Goal: Check status: Check status

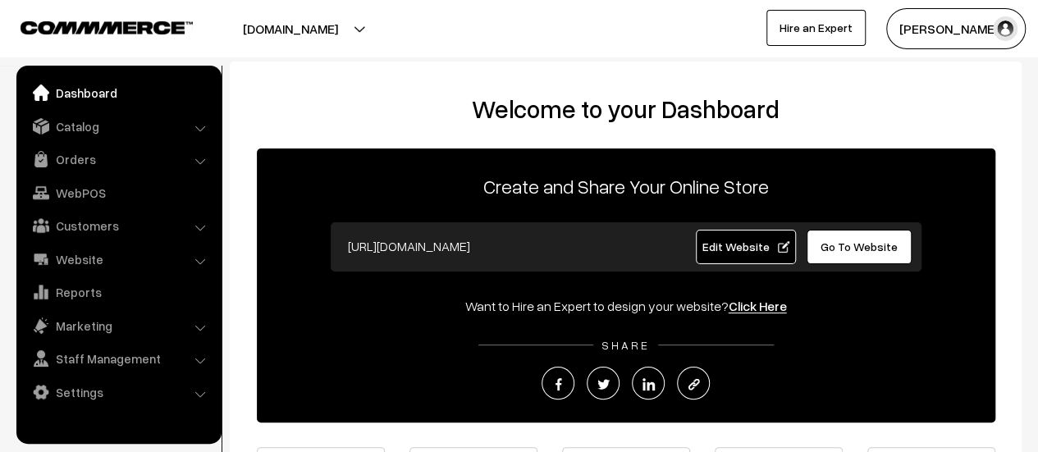
click at [77, 167] on link "Orders" at bounding box center [118, 159] width 195 height 30
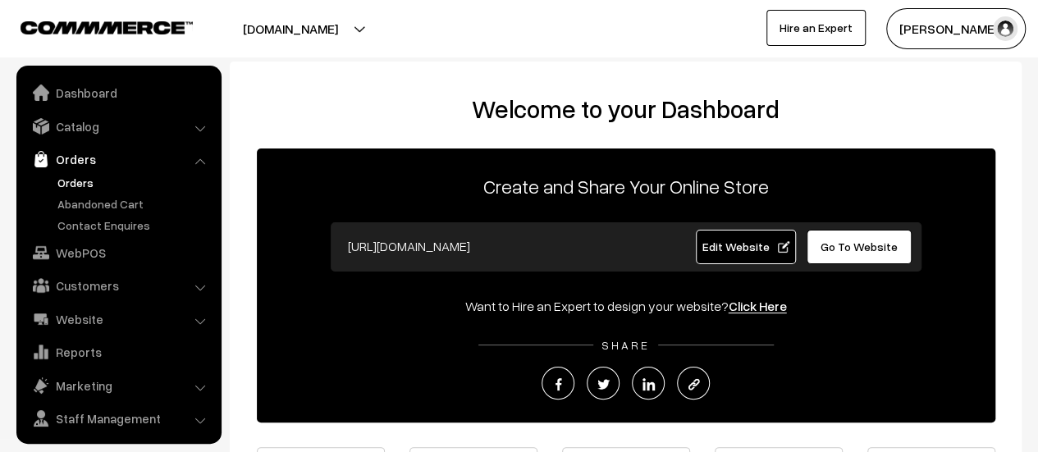
click at [77, 183] on link "Orders" at bounding box center [134, 182] width 162 height 17
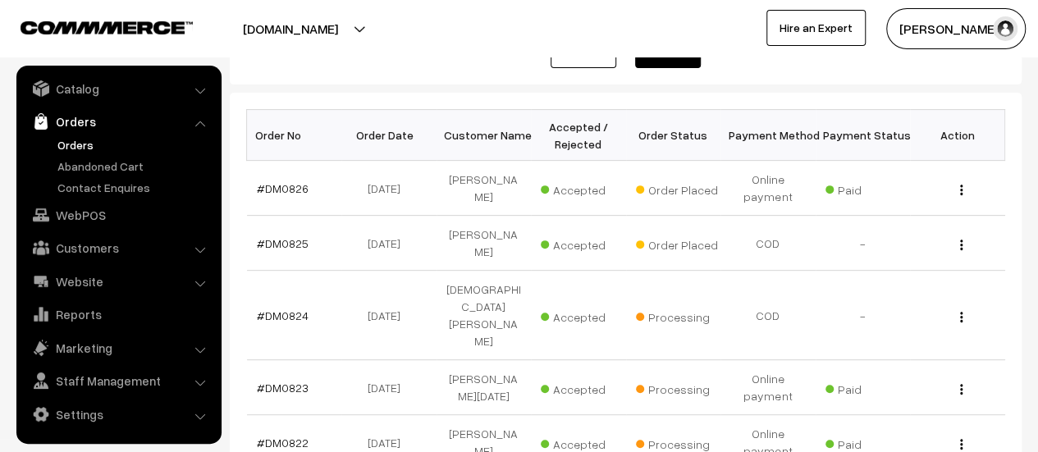
scroll to position [226, 0]
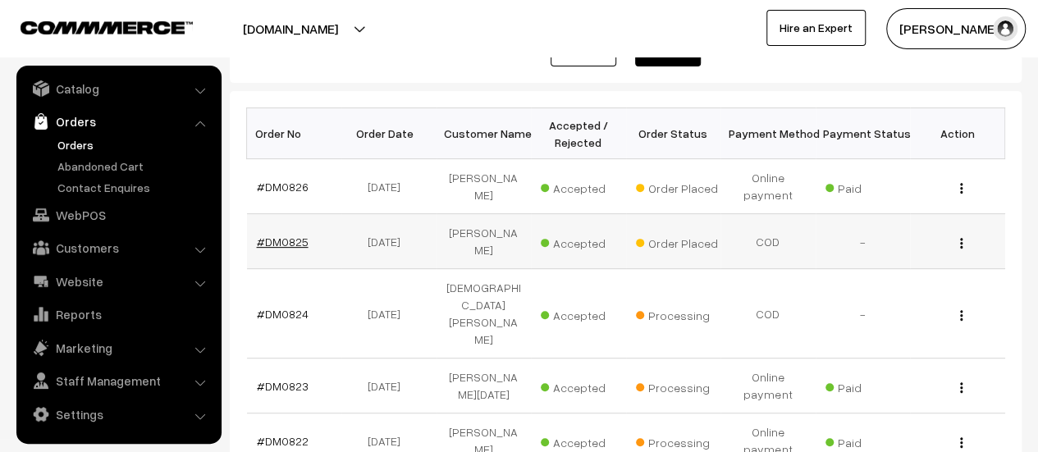
click at [283, 235] on link "#DM0825" at bounding box center [283, 242] width 52 height 14
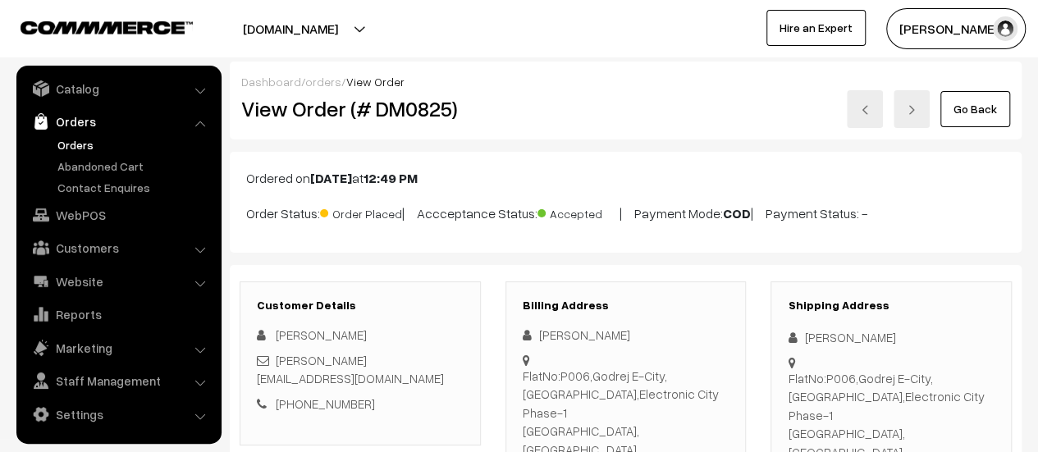
click at [929, 25] on button "[PERSON_NAME]" at bounding box center [955, 28] width 139 height 41
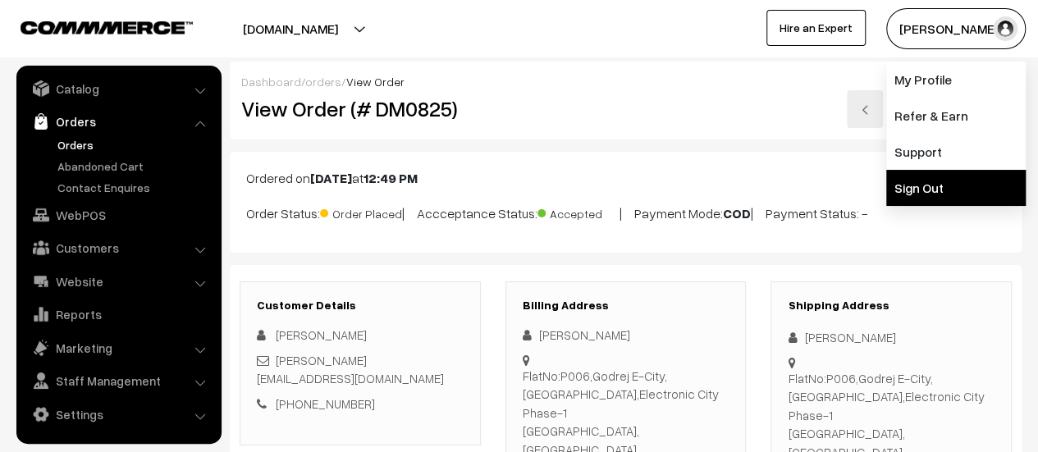
click at [911, 185] on link "Sign Out" at bounding box center [955, 188] width 139 height 36
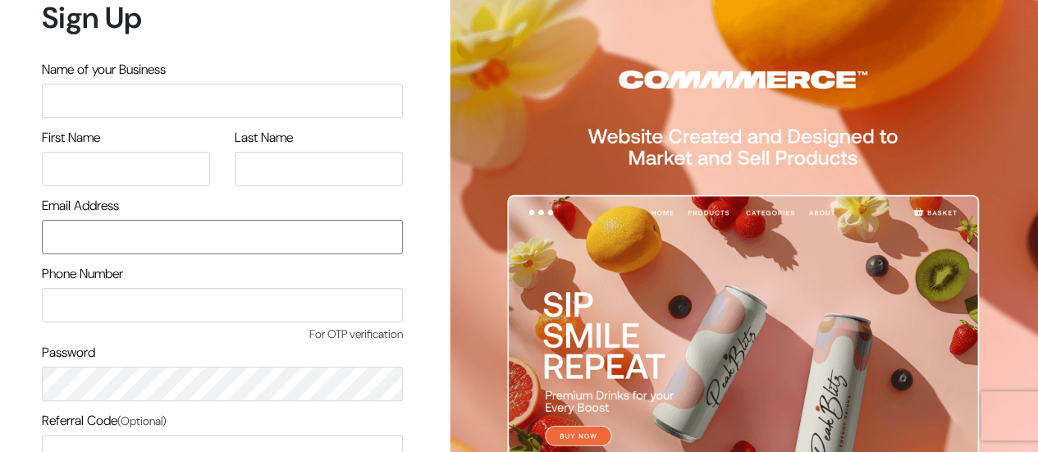
type input "poojaghatge55@gmail.com"
click at [113, 99] on input "text" at bounding box center [222, 101] width 361 height 34
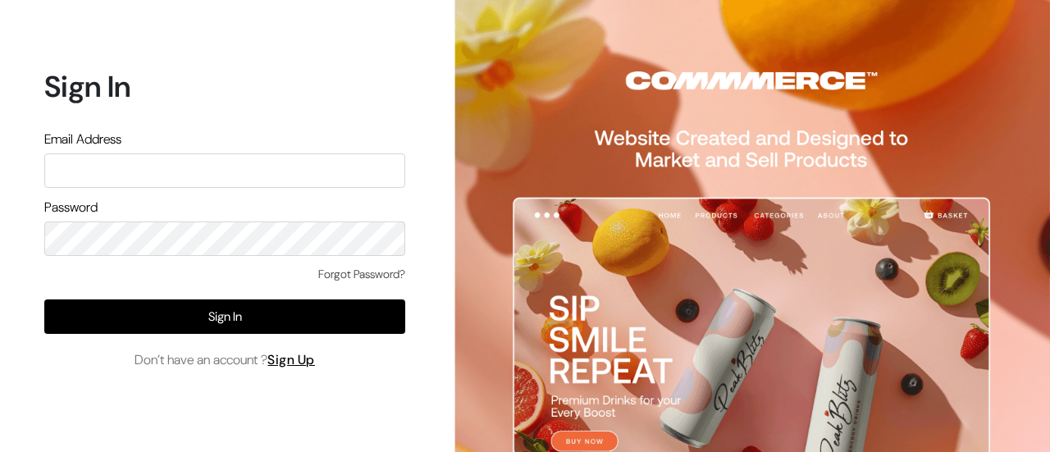
type input "[EMAIL_ADDRESS][DOMAIN_NAME]"
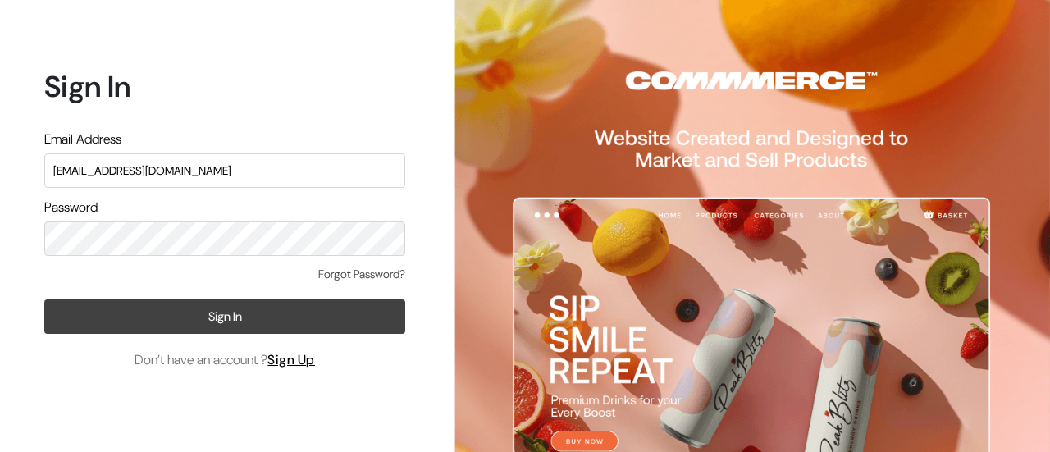
click at [65, 318] on button "Sign In" at bounding box center [224, 316] width 361 height 34
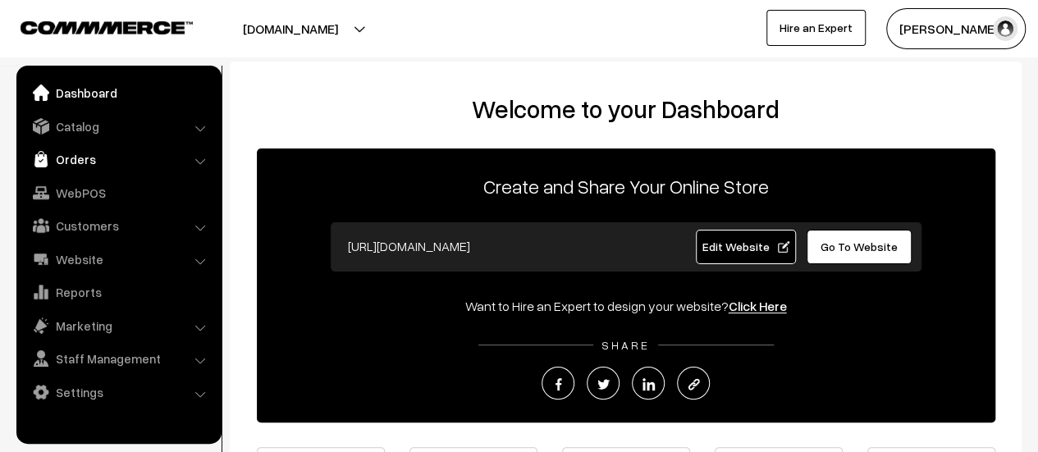
click at [74, 158] on link "Orders" at bounding box center [118, 159] width 195 height 30
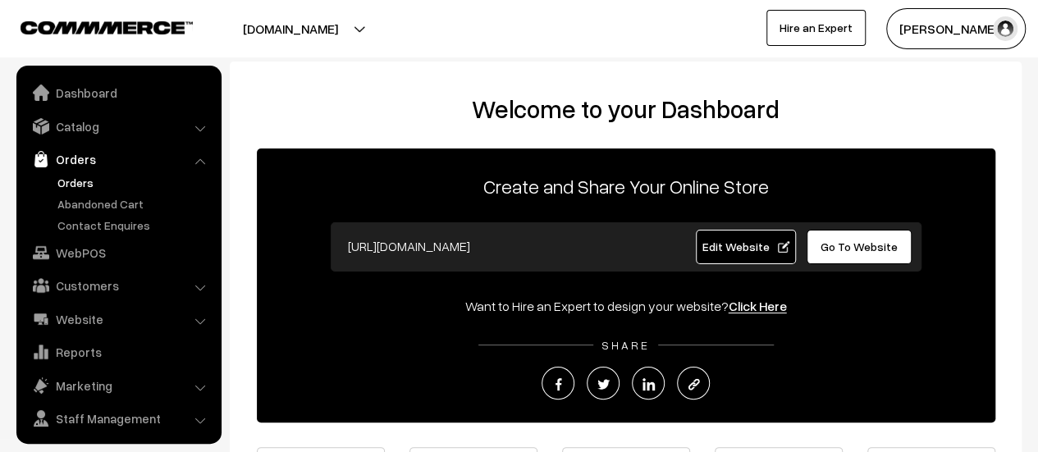
click at [75, 183] on link "Orders" at bounding box center [134, 182] width 162 height 17
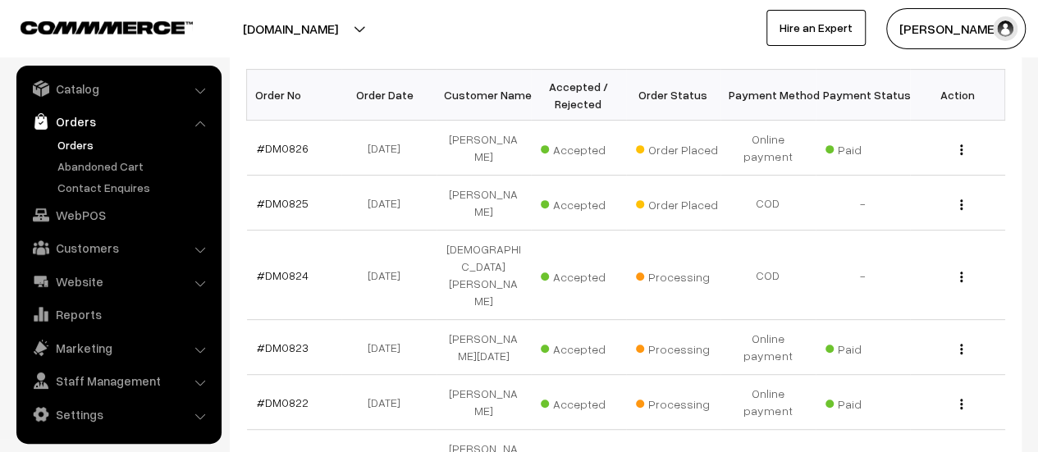
scroll to position [279, 0]
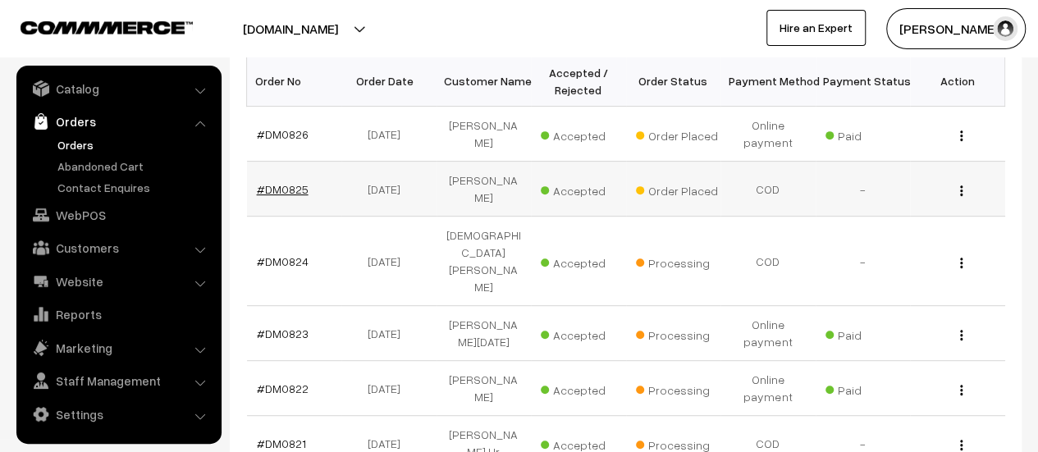
click at [279, 183] on link "#DM0825" at bounding box center [283, 189] width 52 height 14
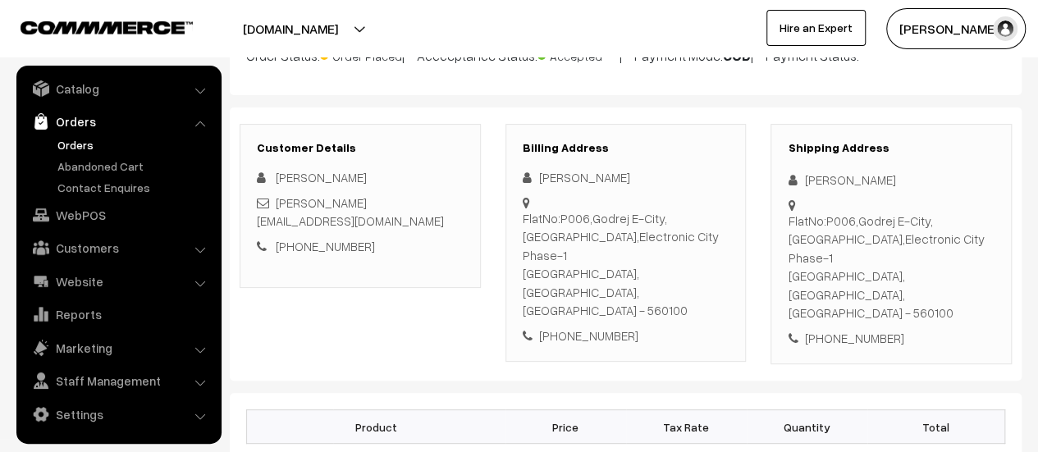
scroll to position [164, 0]
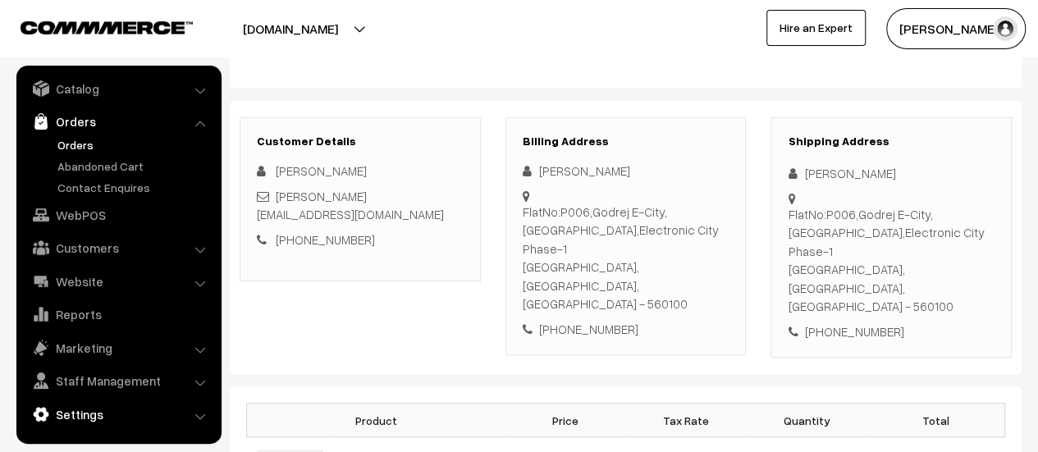
click at [90, 413] on link "Settings" at bounding box center [118, 415] width 195 height 30
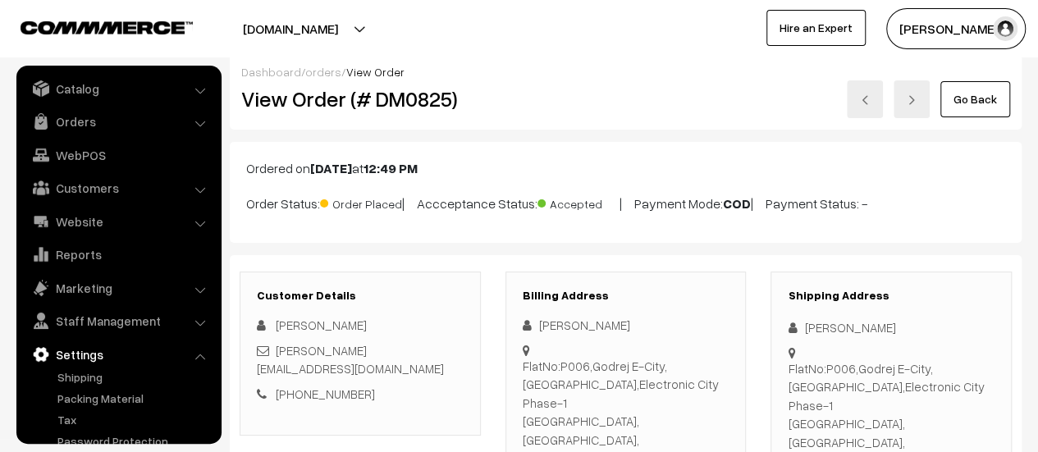
scroll to position [0, 0]
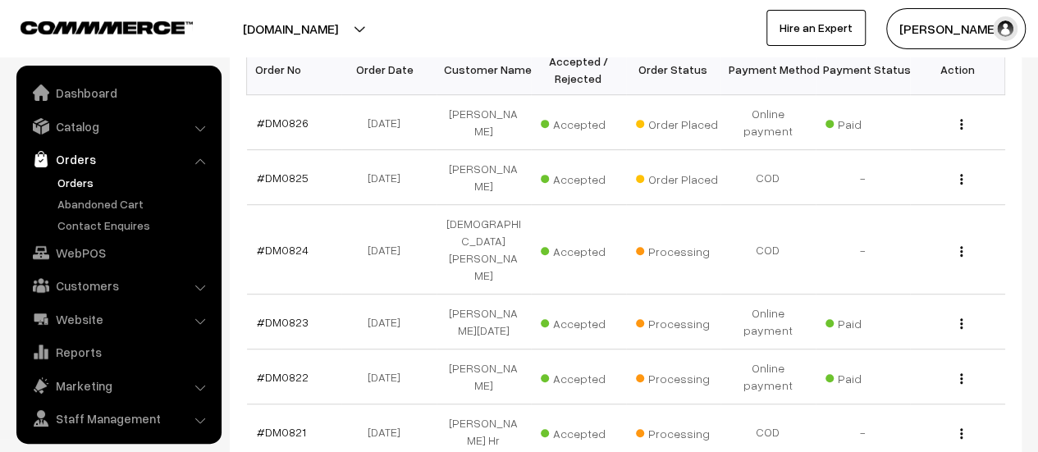
scroll to position [38, 0]
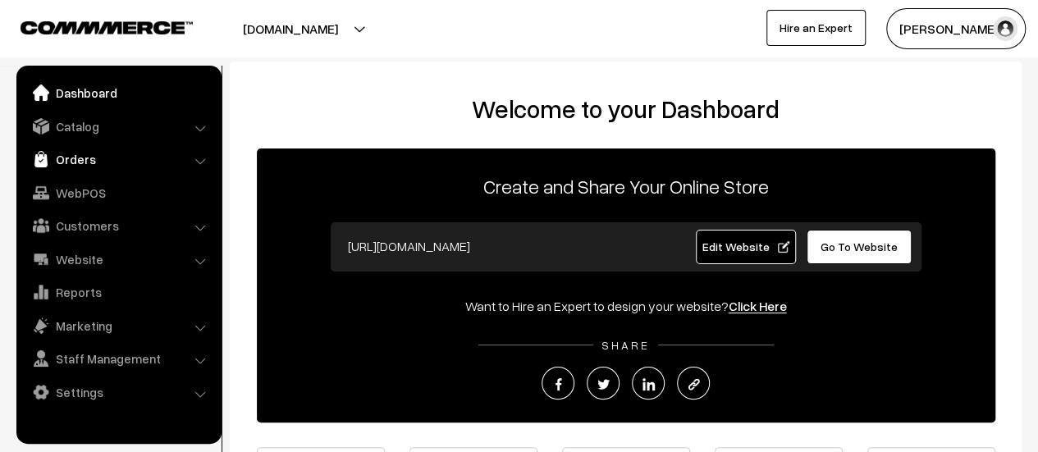
click at [64, 154] on link "Orders" at bounding box center [118, 159] width 195 height 30
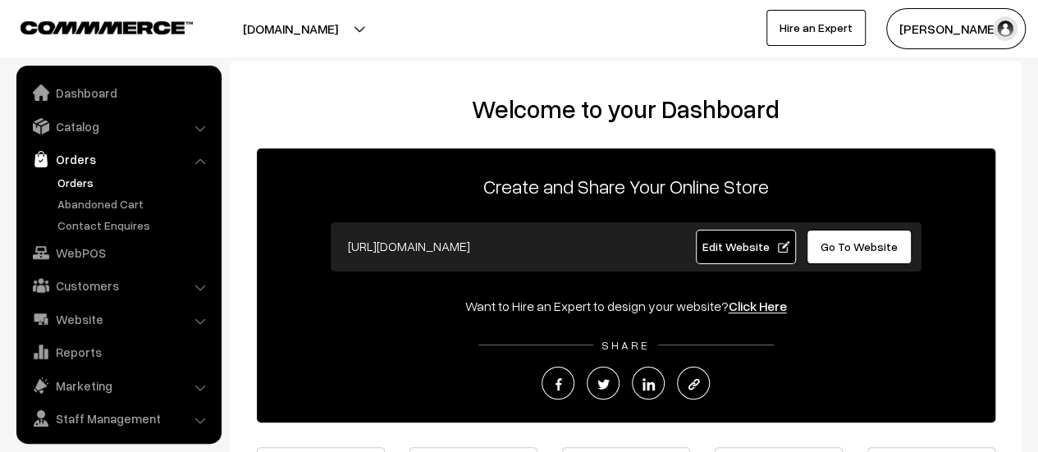
click at [66, 178] on link "Orders" at bounding box center [134, 182] width 162 height 17
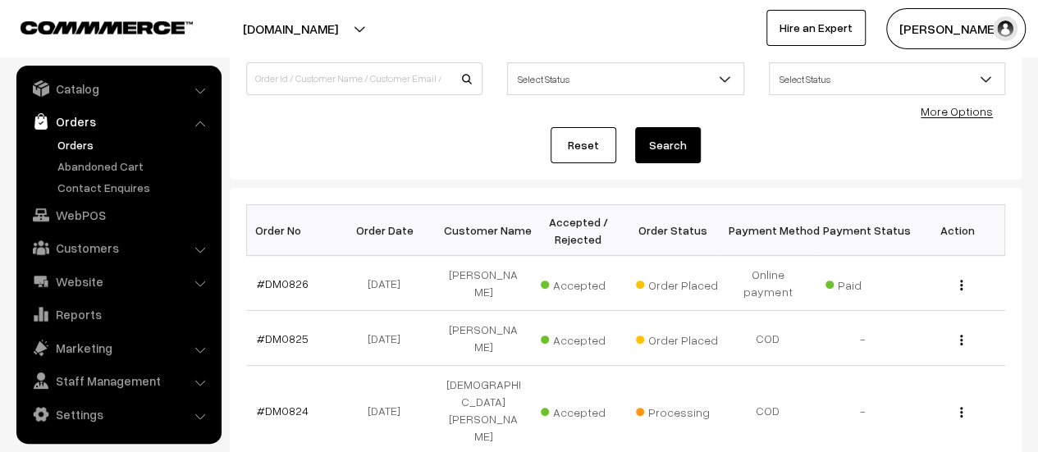
scroll to position [168, 0]
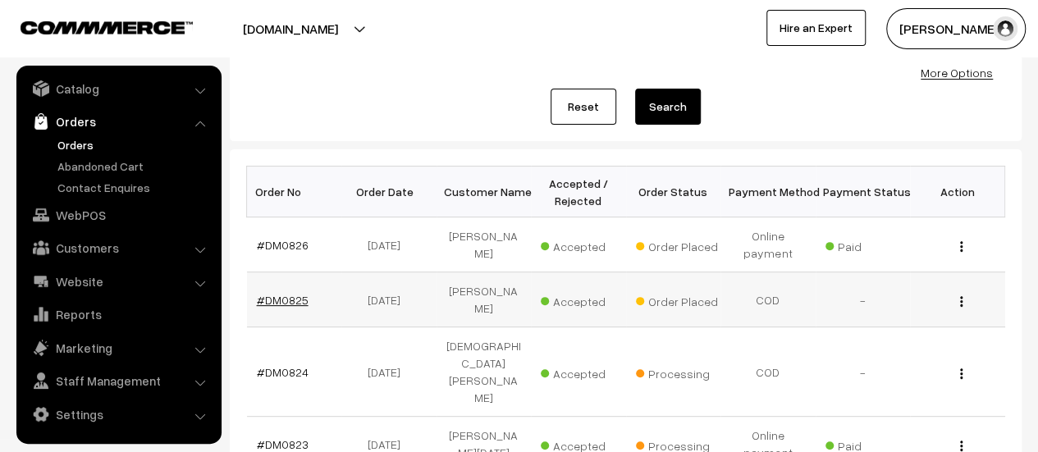
click at [285, 295] on link "#DM0825" at bounding box center [283, 300] width 52 height 14
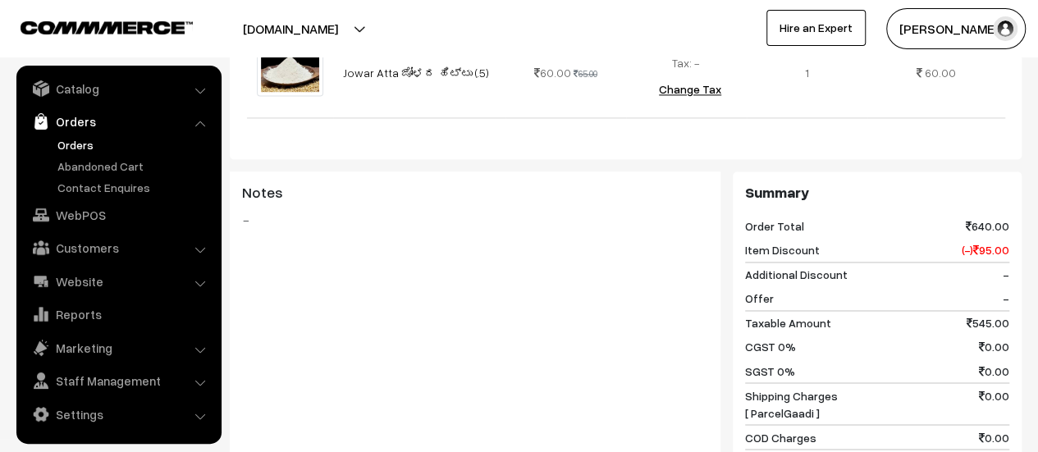
scroll to position [1340, 0]
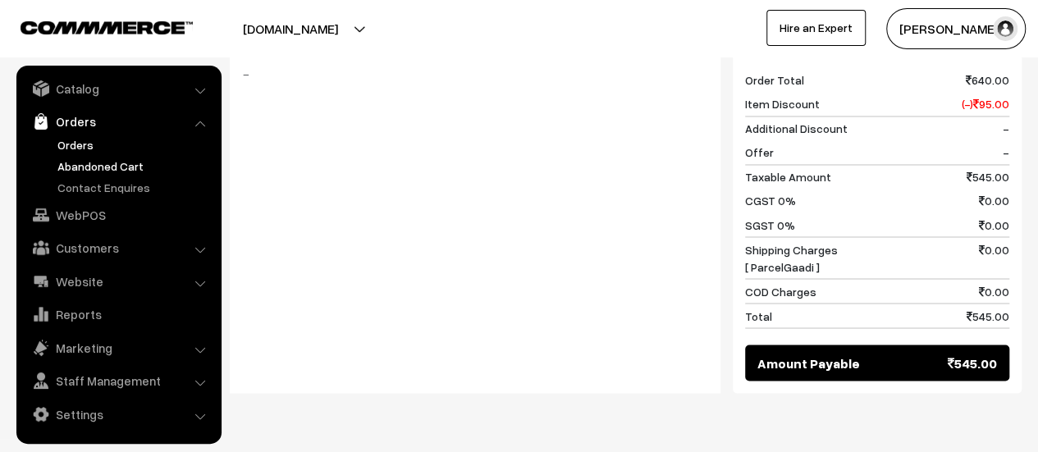
click at [117, 162] on link "Abandoned Cart" at bounding box center [134, 166] width 162 height 17
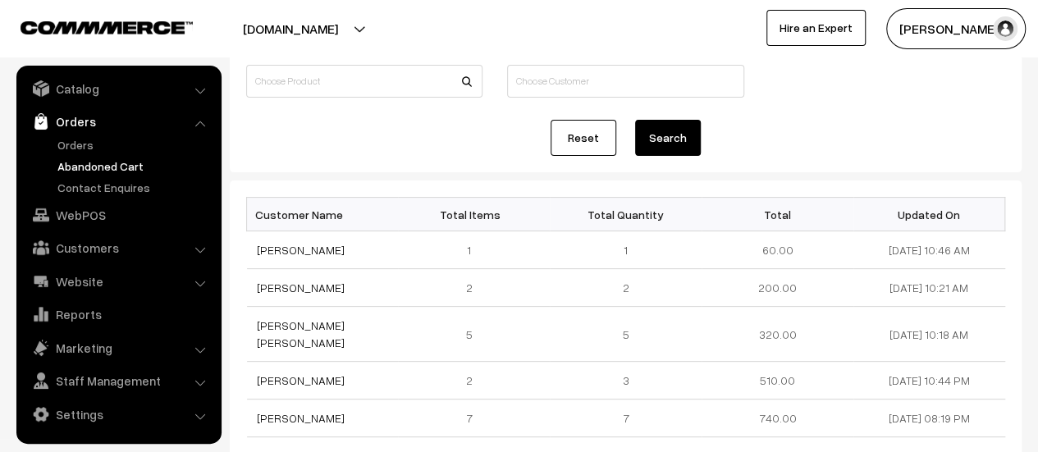
scroll to position [125, 0]
click at [74, 137] on link "Orders" at bounding box center [134, 144] width 162 height 17
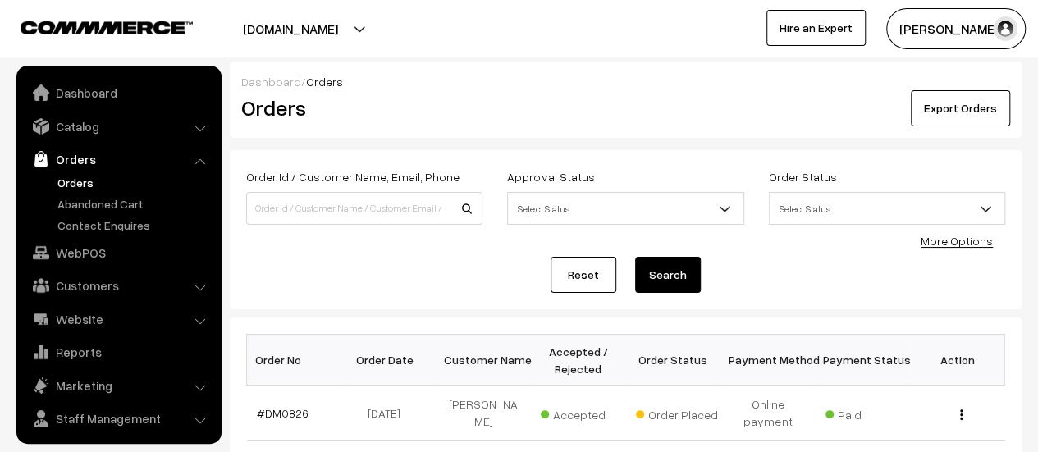
scroll to position [38, 0]
